Goal: Task Accomplishment & Management: Manage account settings

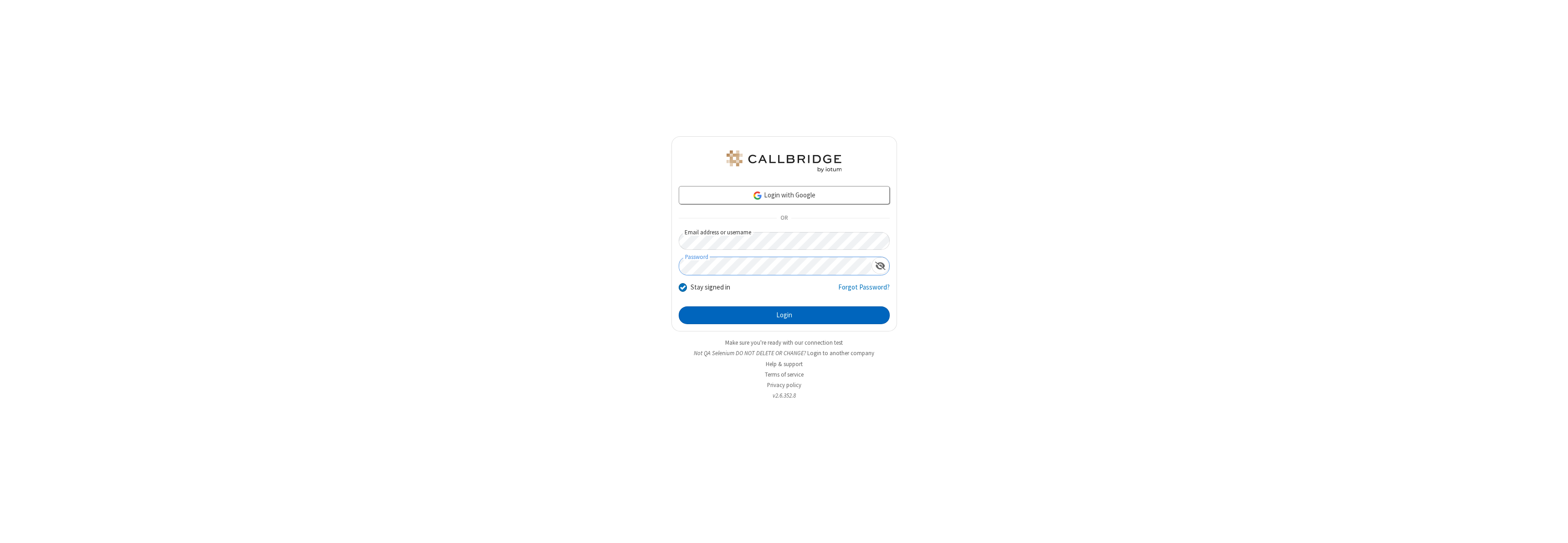
click at [784, 315] on button "Login" at bounding box center [784, 315] width 211 height 18
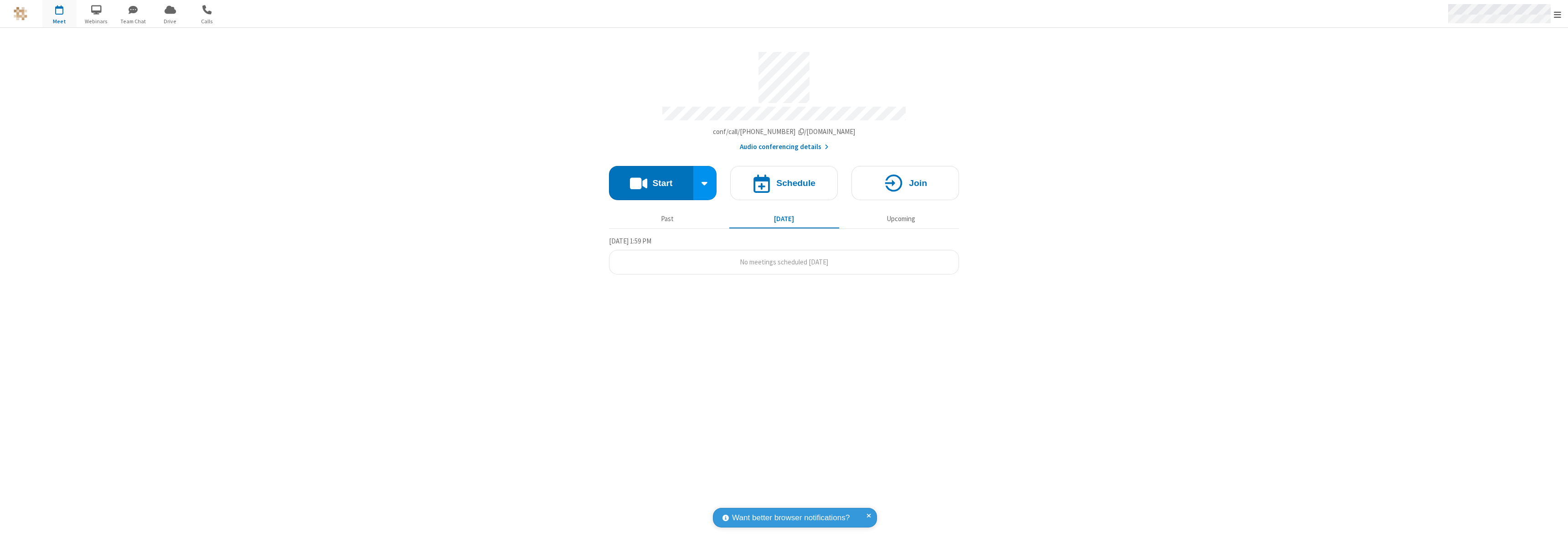
click at [1557, 14] on span "Open menu" at bounding box center [1557, 13] width 8 height 9
click at [1504, 60] on div "Settings" at bounding box center [1504, 61] width 127 height 25
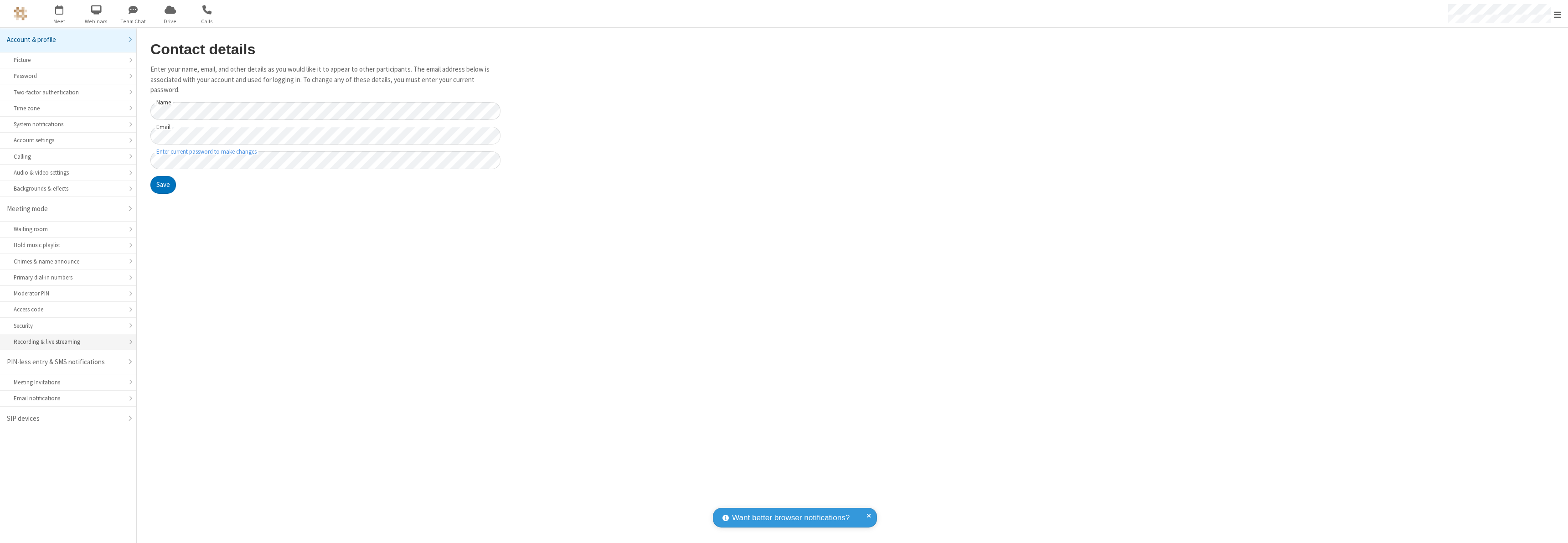
click at [68, 342] on div "Recording & live streaming" at bounding box center [67, 341] width 108 height 9
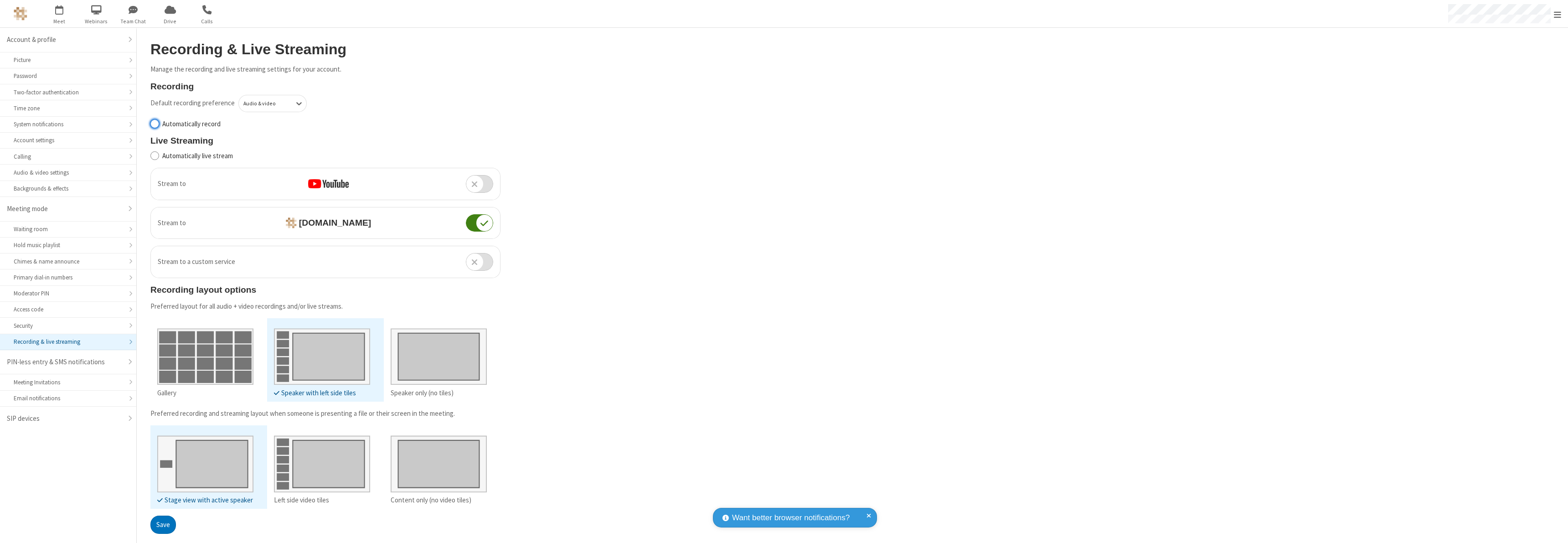
click at [154, 124] on input "Automatically record" at bounding box center [154, 124] width 9 height 10
checkbox input "true"
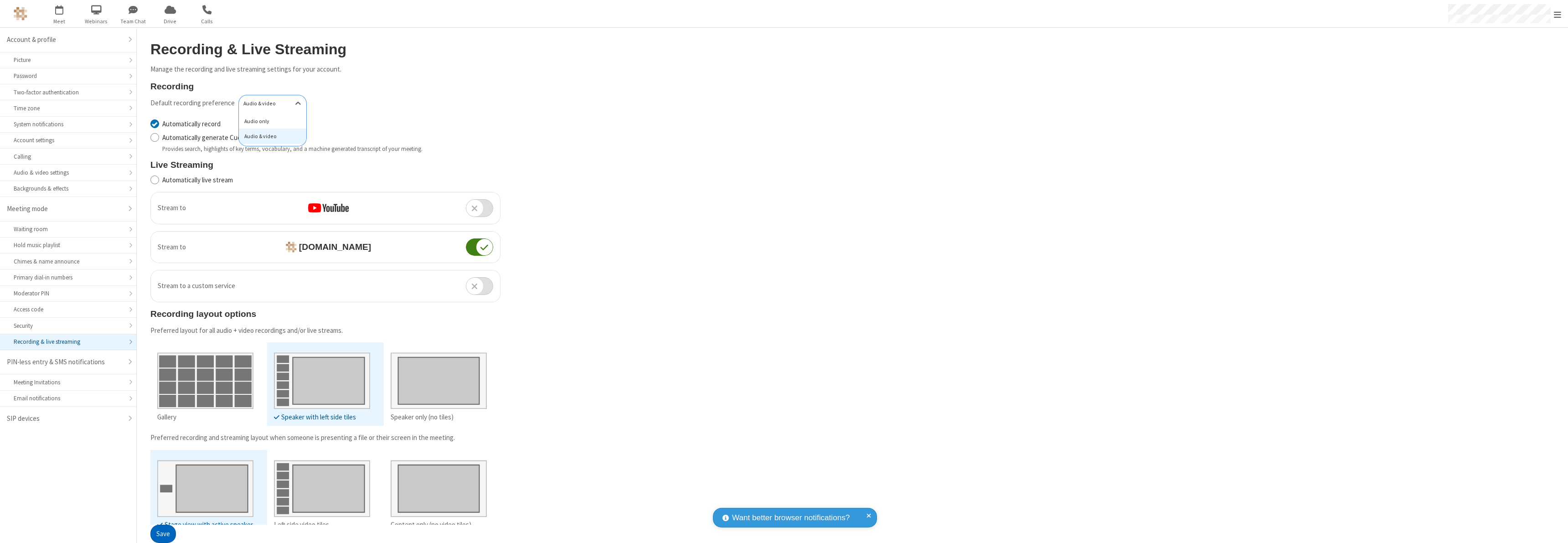
click at [270, 121] on div "Audio only" at bounding box center [273, 121] width 67 height 15
click at [163, 533] on button "Save" at bounding box center [163, 533] width 26 height 18
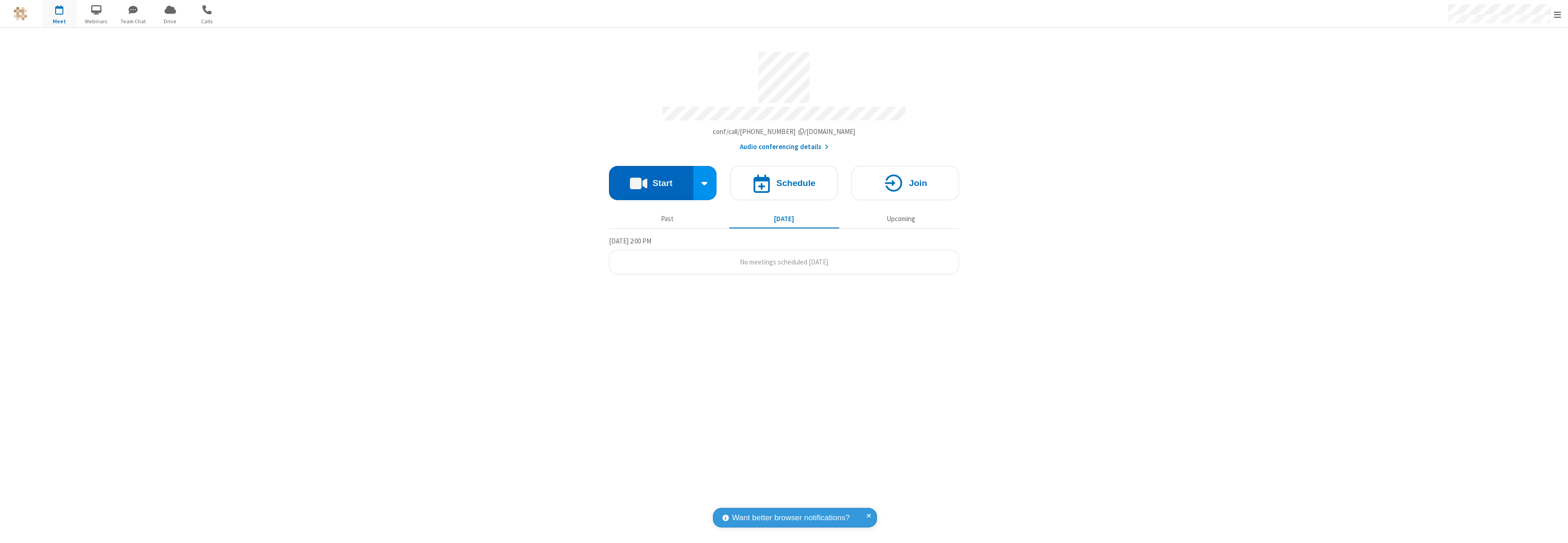
click at [651, 178] on button "Start" at bounding box center [651, 183] width 84 height 35
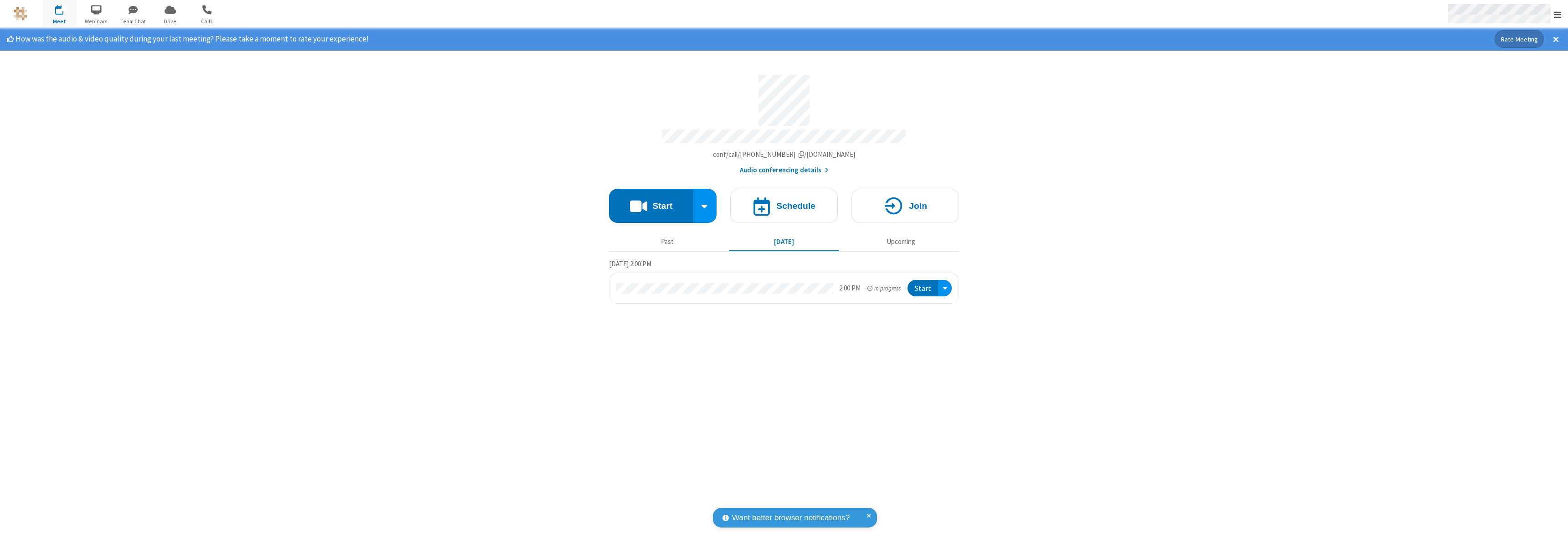
click at [1557, 14] on span "Open menu" at bounding box center [1557, 13] width 8 height 9
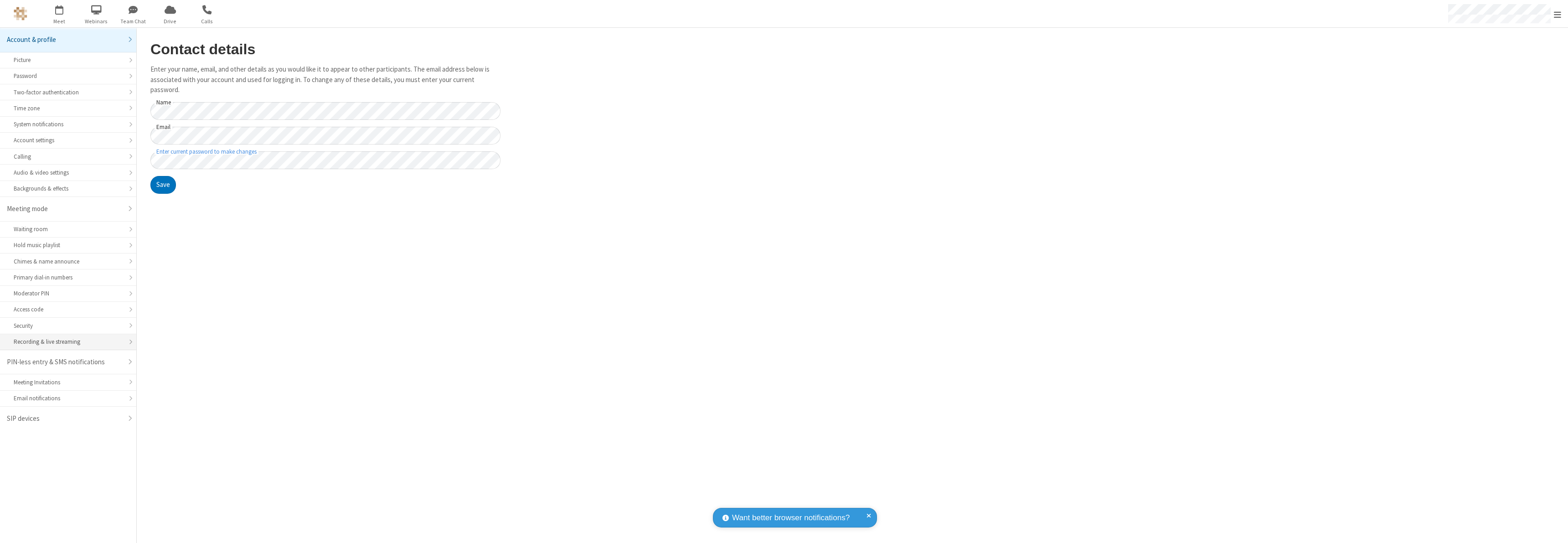
click at [68, 342] on div "Recording & live streaming" at bounding box center [67, 341] width 108 height 9
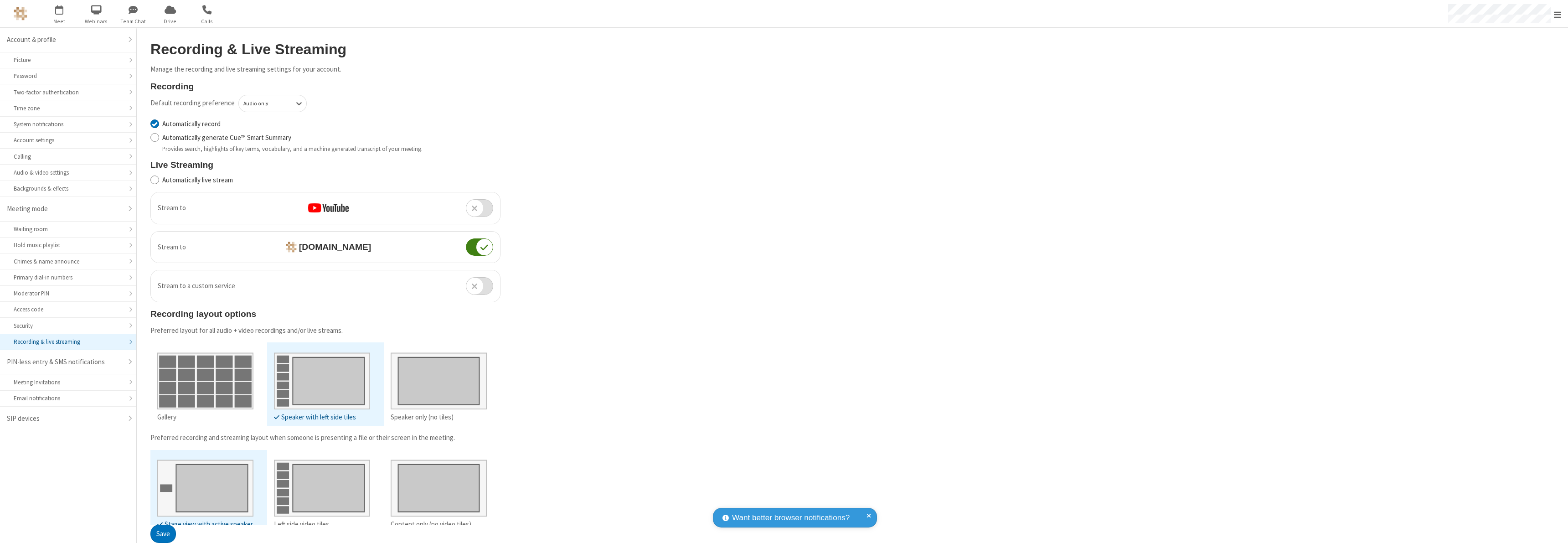
click at [154, 124] on input "Automatically record" at bounding box center [154, 124] width 9 height 10
checkbox input "false"
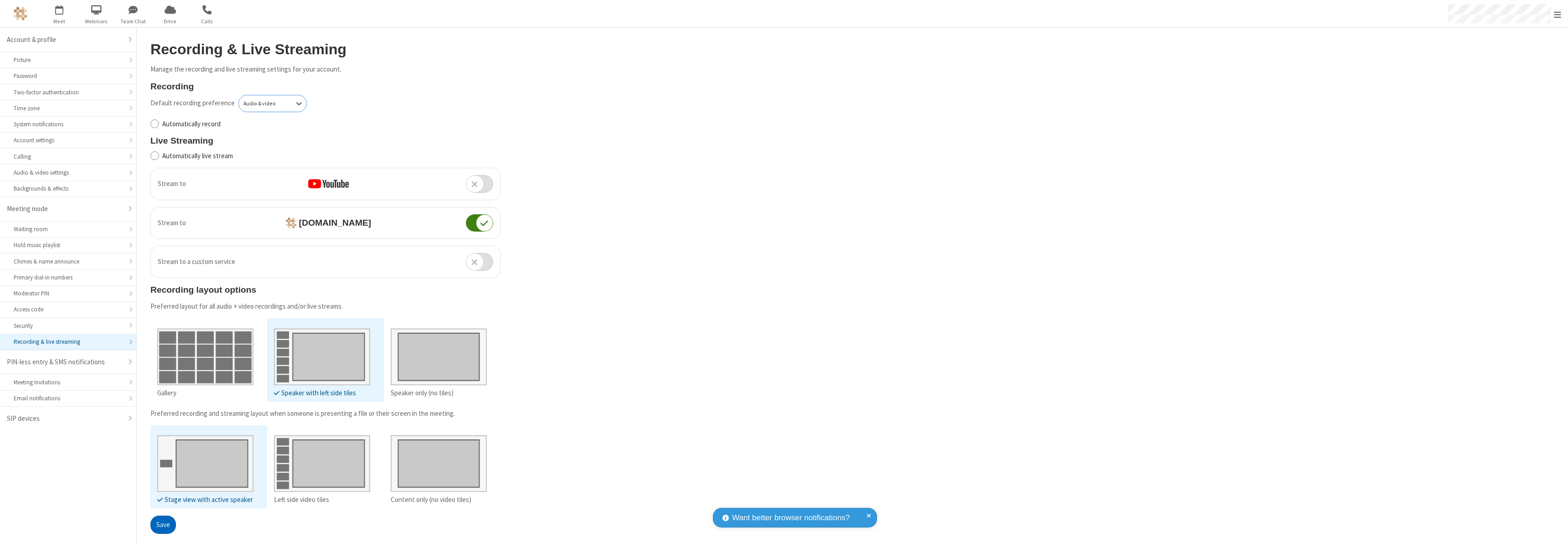
click at [163, 524] on button "Save" at bounding box center [163, 524] width 26 height 18
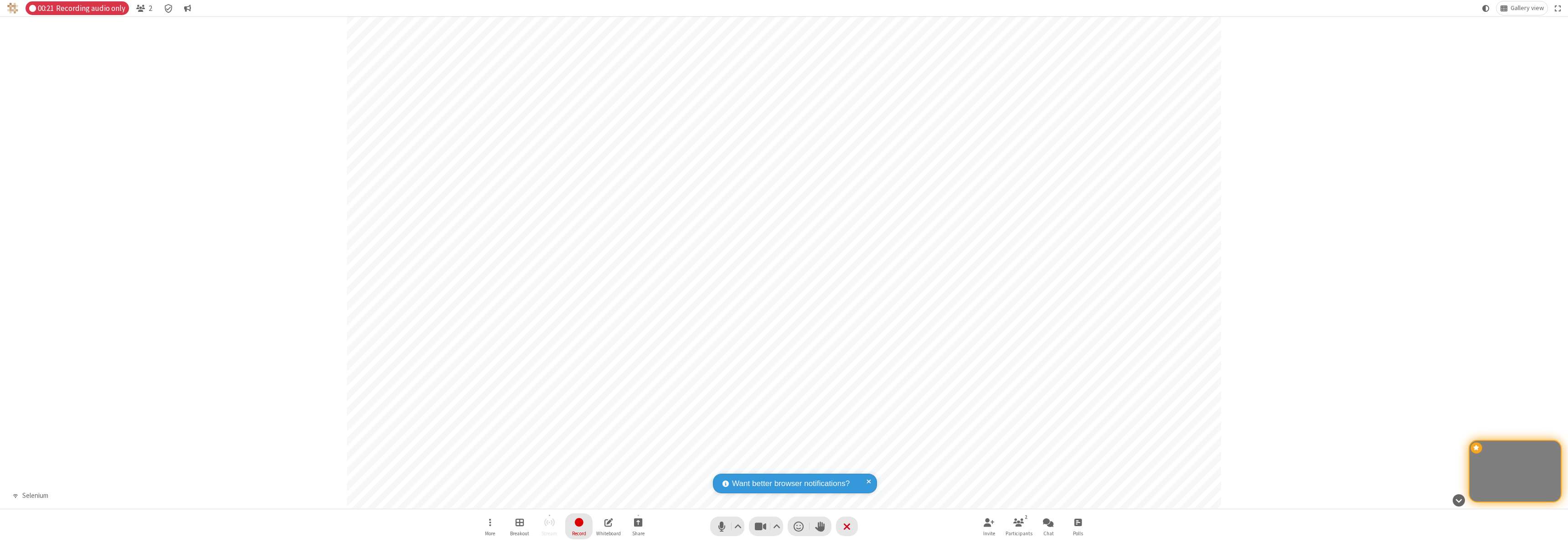
click at [579, 526] on span "Stop recording" at bounding box center [579, 522] width 11 height 12
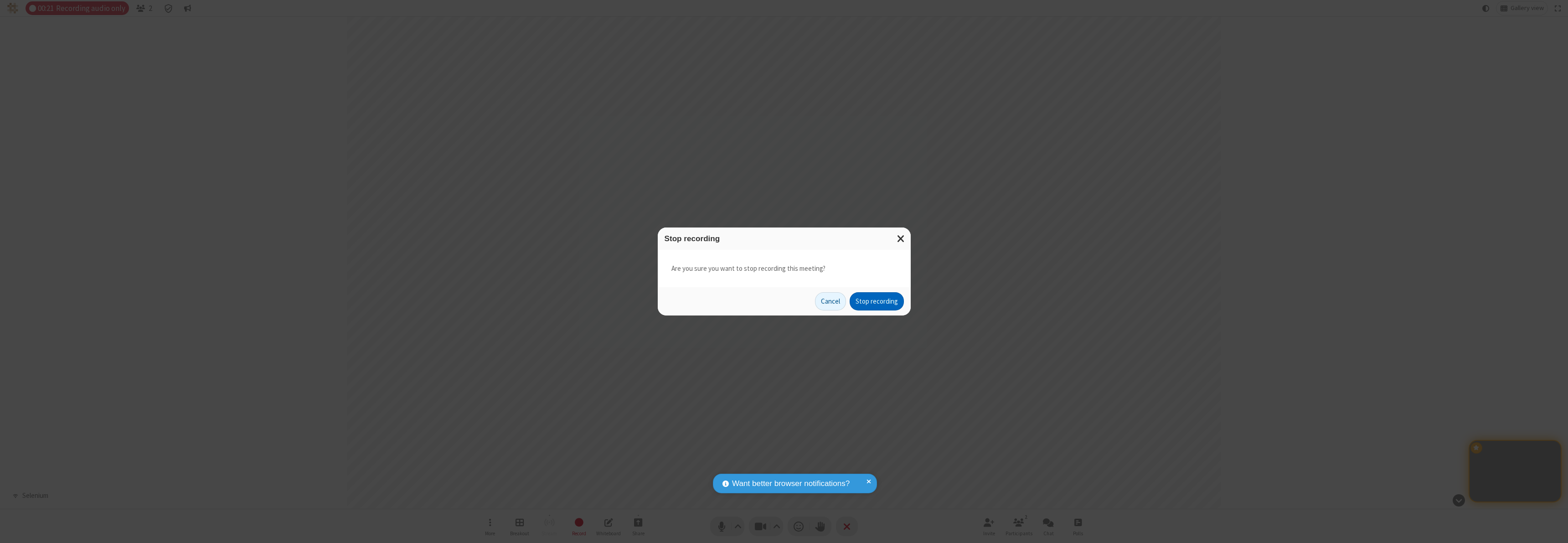
click at [876, 301] on button "Stop recording" at bounding box center [876, 300] width 55 height 18
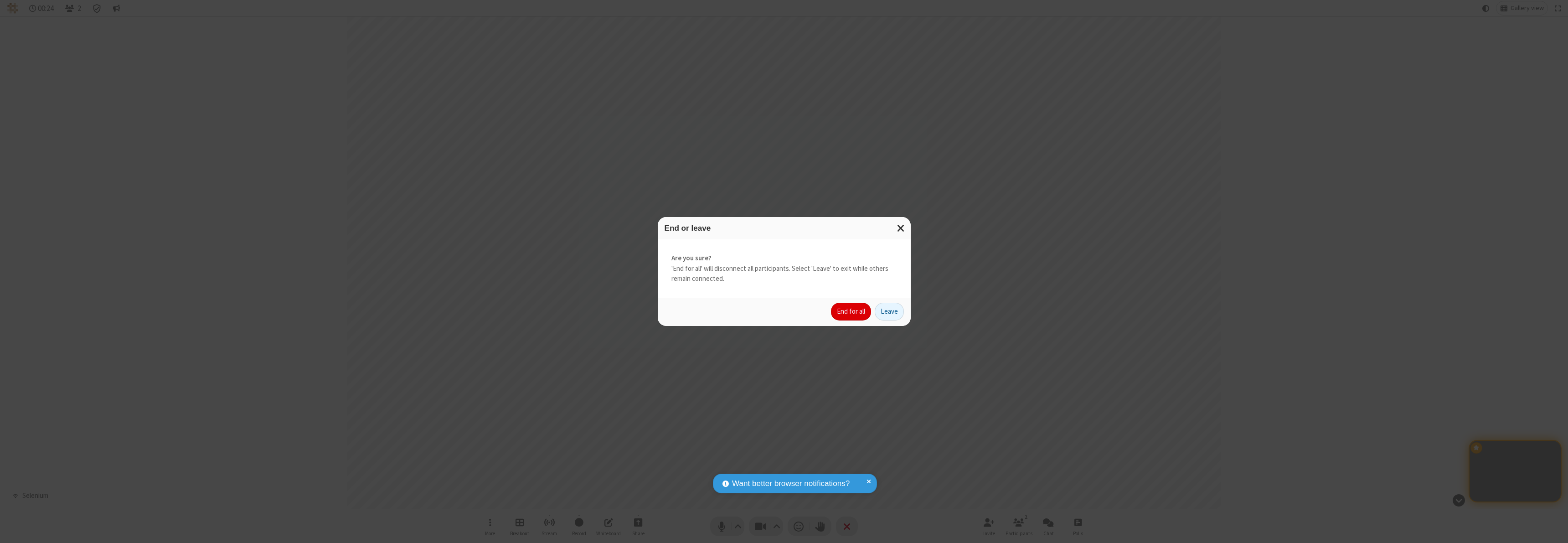
click at [851, 311] on button "End for all" at bounding box center [851, 311] width 40 height 18
